Goal: Transaction & Acquisition: Purchase product/service

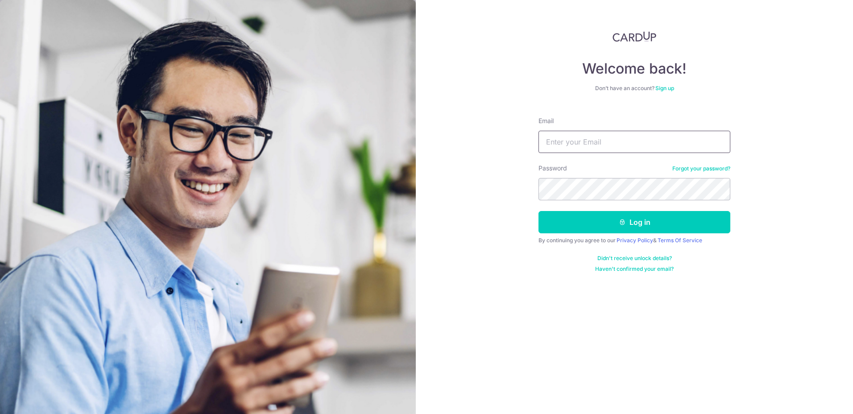
click at [621, 145] on input "Email" at bounding box center [635, 142] width 192 height 22
type input "[PERSON_NAME][EMAIL_ADDRESS][PERSON_NAME][DOMAIN_NAME]"
click at [539, 211] on button "Log in" at bounding box center [635, 222] width 192 height 22
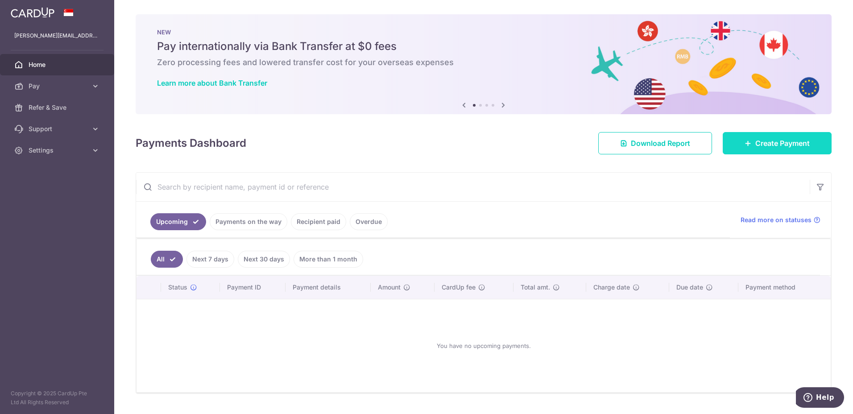
click at [757, 146] on span "Create Payment" at bounding box center [783, 143] width 54 height 11
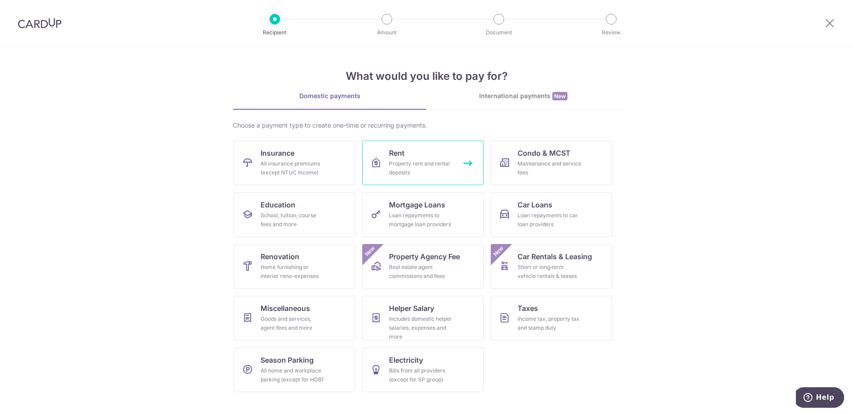
click at [436, 175] on div "Property rent and rental deposits" at bounding box center [421, 168] width 64 height 18
